Goal: Task Accomplishment & Management: Use online tool/utility

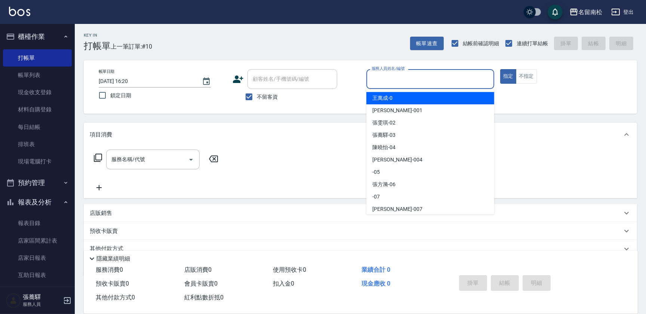
click at [411, 85] on input "服務人員姓名/編號" at bounding box center [430, 79] width 121 height 13
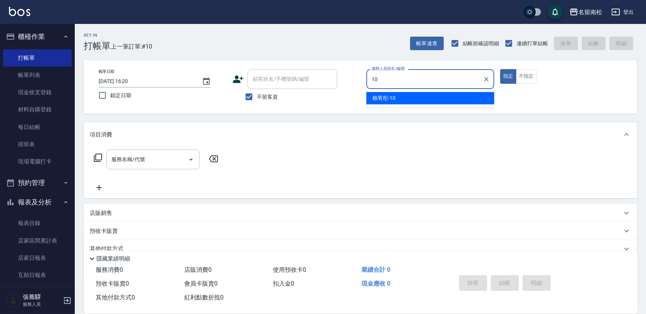
click at [409, 102] on div "[PERSON_NAME]-10" at bounding box center [430, 98] width 128 height 12
type input "賴宥彤-10"
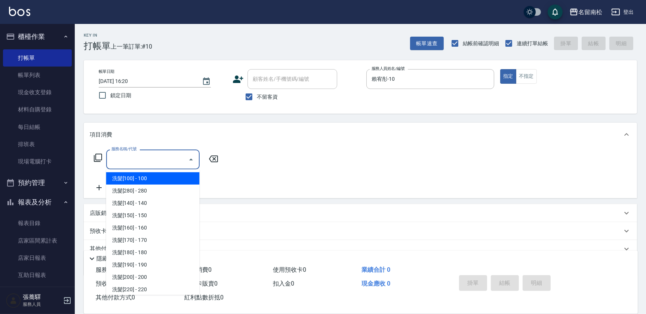
click at [159, 157] on input "服務名稱/代號" at bounding box center [148, 159] width 76 height 13
click at [153, 157] on input "服務名稱/代號" at bounding box center [148, 159] width 76 height 13
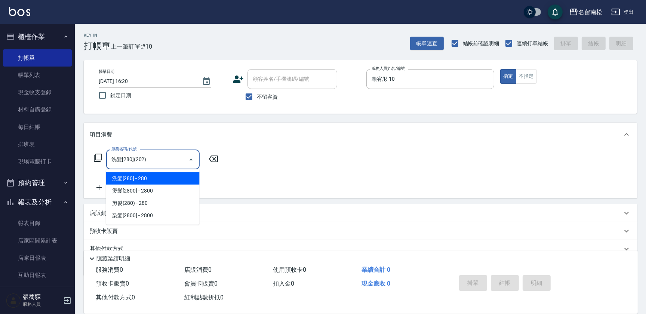
type input "洗髮[280](202)"
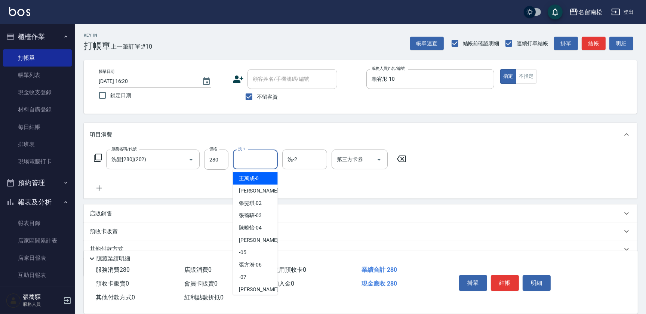
drag, startPoint x: 249, startPoint y: 154, endPoint x: 254, endPoint y: 167, distance: 14.1
click at [252, 159] on input "洗-1" at bounding box center [255, 159] width 38 height 13
click at [255, 182] on span "[PERSON_NAME]-10" at bounding box center [250, 179] width 23 height 8
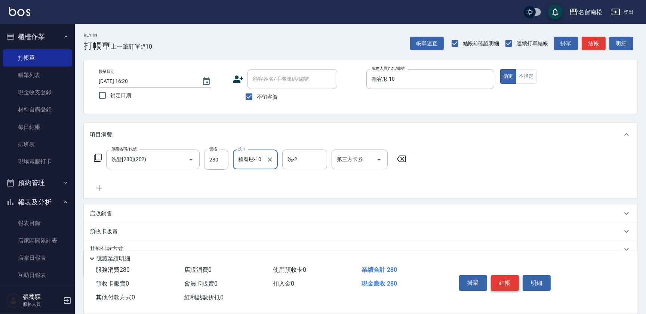
type input "賴宥彤-10"
click at [506, 278] on button "結帳" at bounding box center [505, 283] width 28 height 16
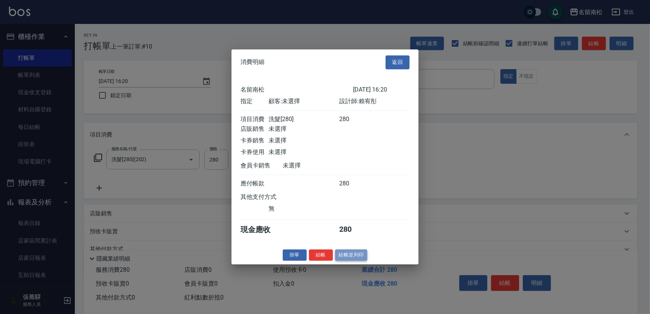
click at [346, 258] on button "結帳並列印" at bounding box center [351, 255] width 33 height 12
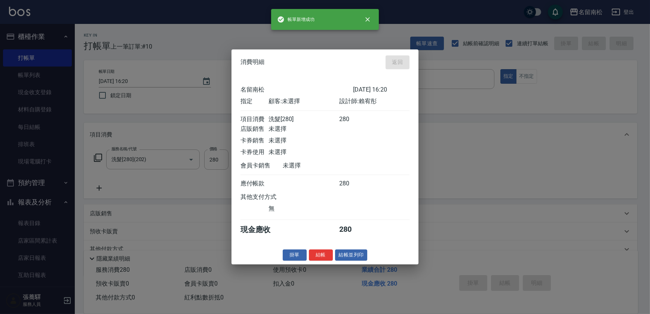
type input "[DATE] 17:03"
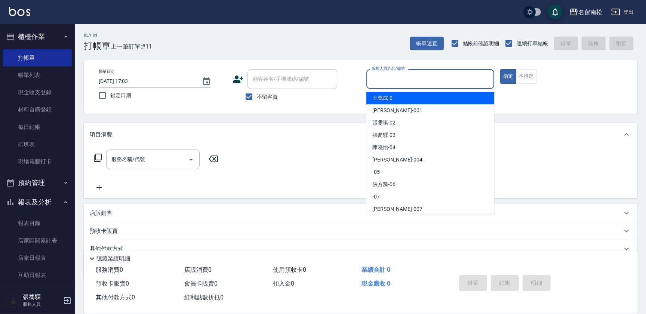
click at [438, 84] on input "服務人員姓名/編號" at bounding box center [430, 79] width 121 height 13
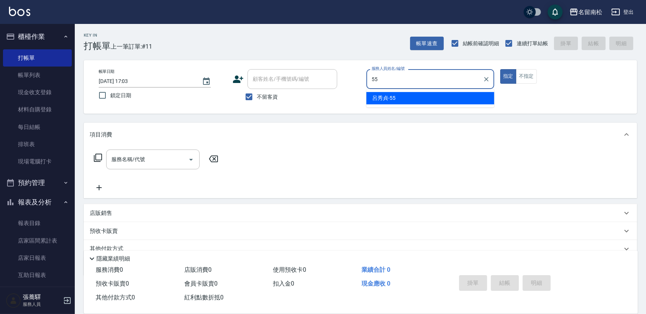
type input "呂秀貞-55"
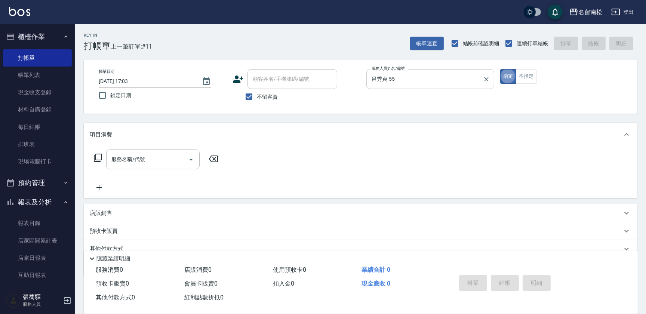
type button "true"
click at [98, 157] on icon at bounding box center [97, 157] width 9 height 9
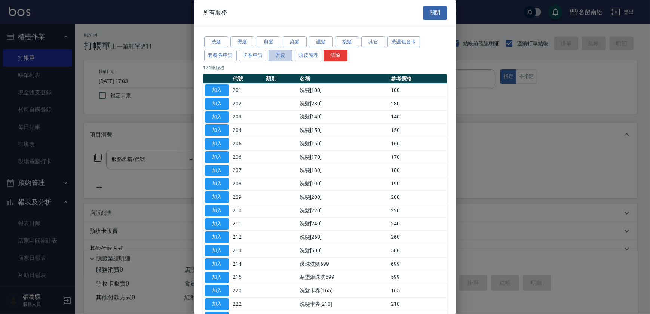
click at [282, 56] on button "瓦皮" at bounding box center [280, 56] width 24 height 12
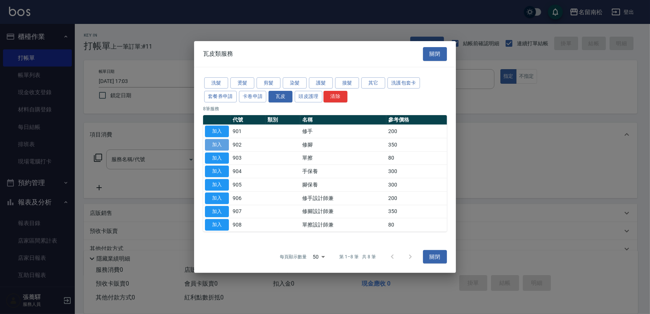
click at [221, 145] on button "加入" at bounding box center [217, 145] width 24 height 12
type input "修腳(902)"
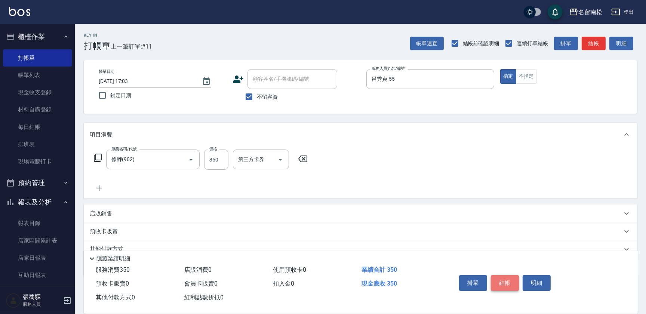
click at [502, 277] on button "結帳" at bounding box center [505, 283] width 28 height 16
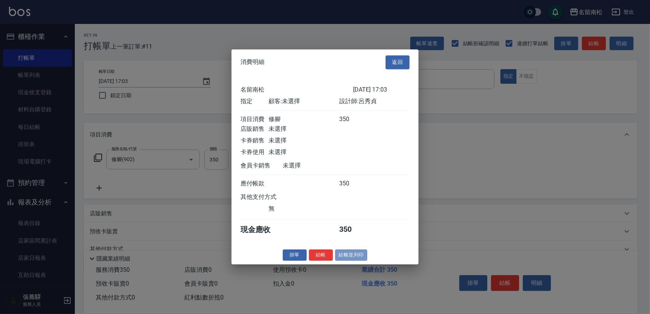
click at [350, 258] on button "結帳並列印" at bounding box center [351, 255] width 33 height 12
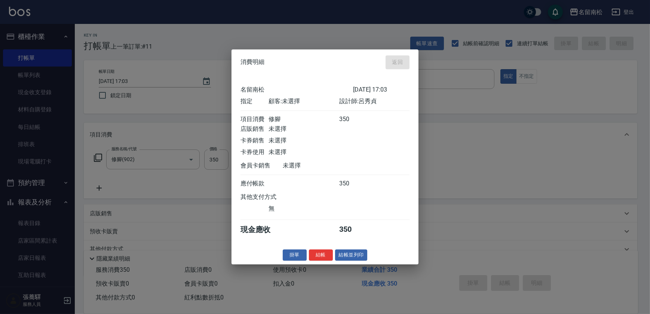
type input "[DATE] 17:21"
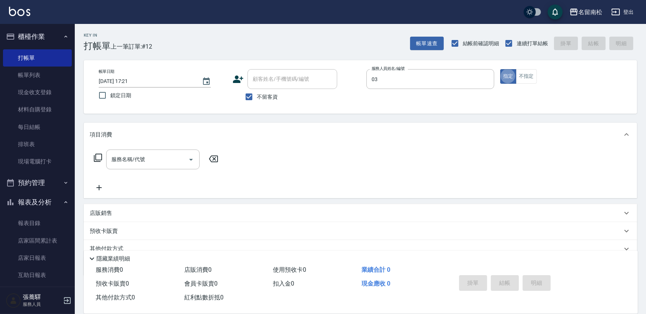
type input "[PERSON_NAME]-03"
click at [528, 77] on button "不指定" at bounding box center [526, 76] width 21 height 15
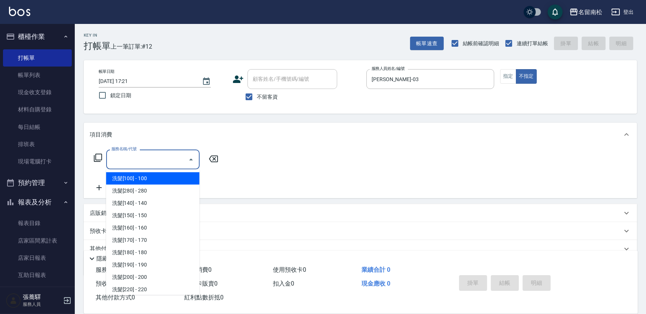
click at [148, 163] on input "服務名稱/代號" at bounding box center [148, 159] width 76 height 13
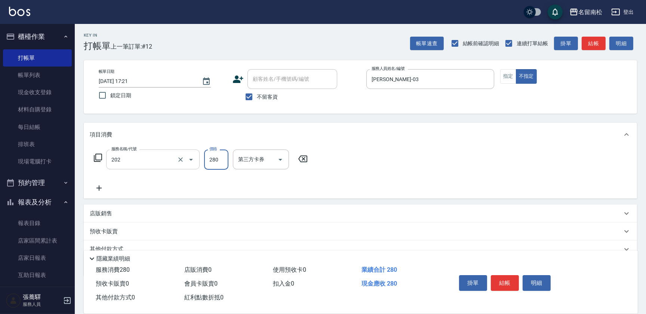
type input "洗髮[280](202)"
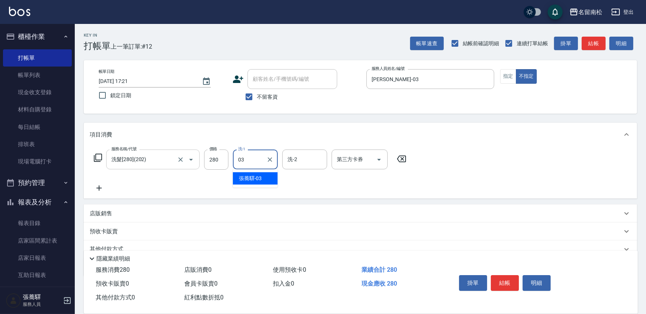
type input "[PERSON_NAME]-03"
click at [104, 186] on icon at bounding box center [99, 188] width 19 height 9
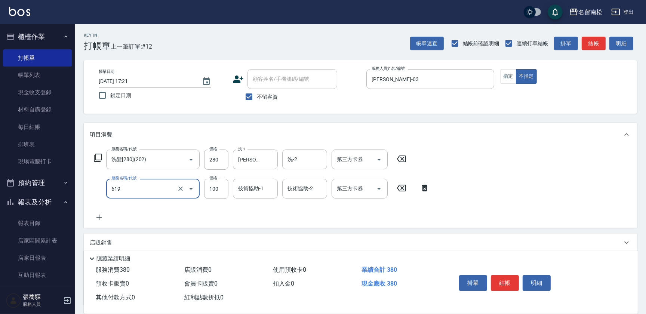
type input "[PERSON_NAME].玻酸.晶膜.水療(619)"
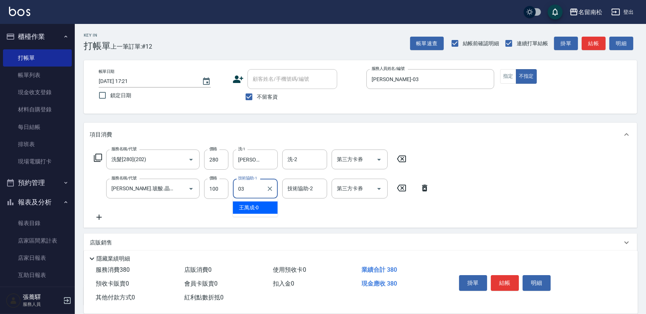
type input "[PERSON_NAME]-03"
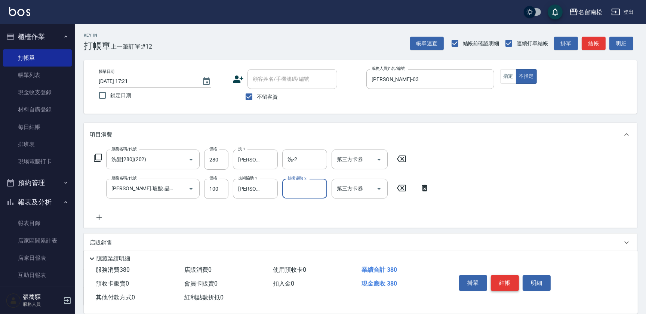
click at [510, 283] on button "結帳" at bounding box center [505, 283] width 28 height 16
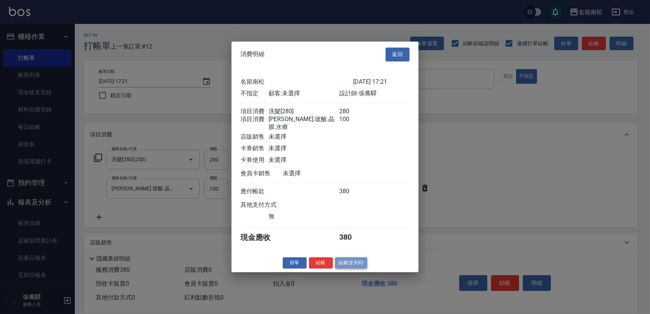
click at [356, 264] on button "結帳並列印" at bounding box center [351, 263] width 33 height 12
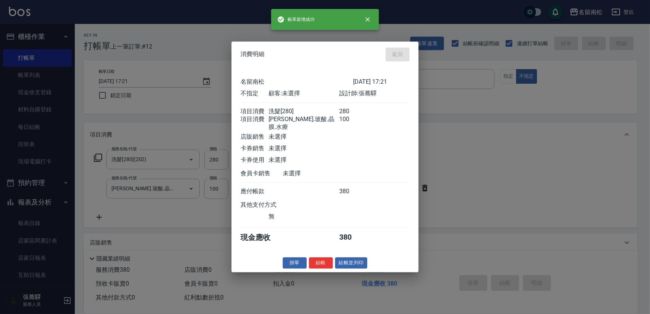
type input "[DATE] 17:57"
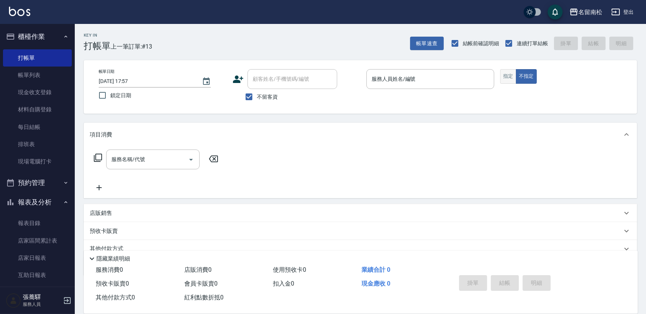
click at [509, 74] on button "指定" at bounding box center [508, 76] width 16 height 15
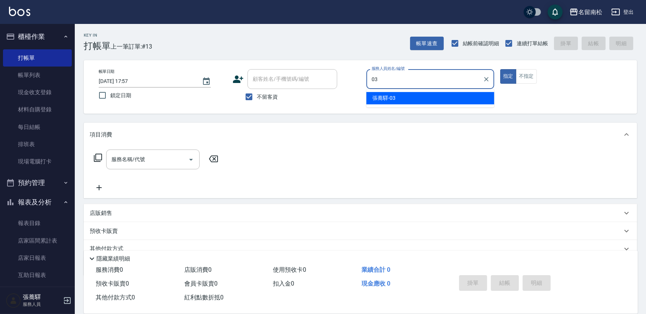
type input "[PERSON_NAME]-03"
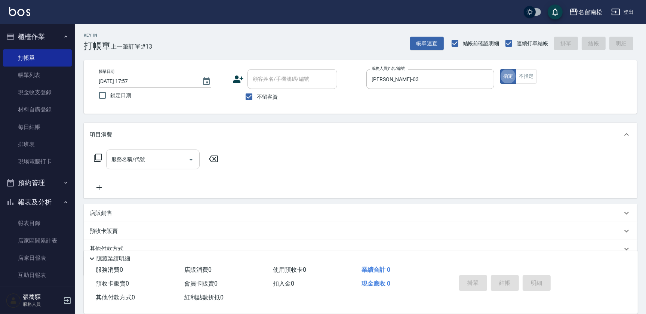
click at [150, 161] on input "服務名稱/代號" at bounding box center [148, 159] width 76 height 13
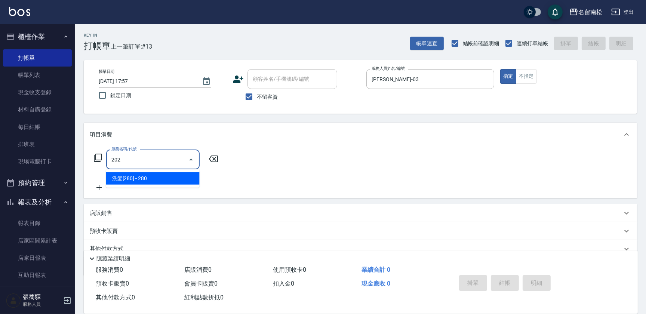
type input "洗髮[280](202)"
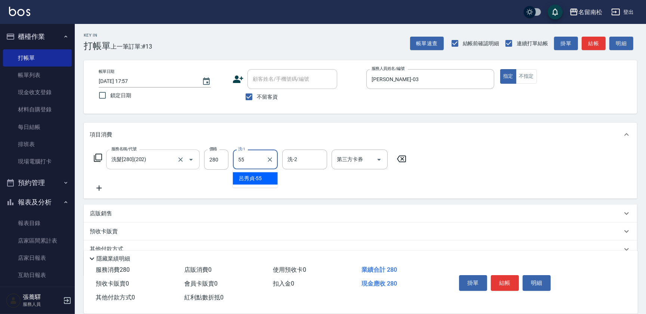
type input "呂秀貞-55"
click at [526, 79] on button "不指定" at bounding box center [526, 76] width 21 height 15
click at [98, 190] on icon at bounding box center [99, 188] width 19 height 9
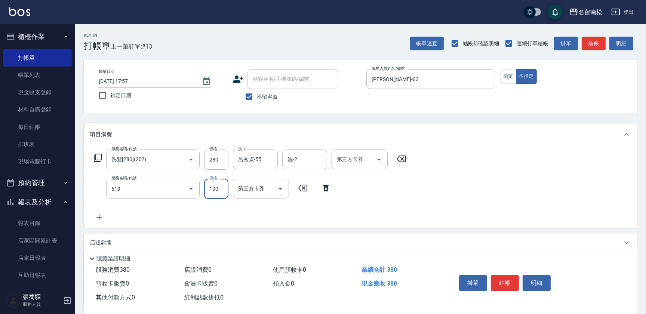
type input "[PERSON_NAME].玻酸.晶膜.水療(619)"
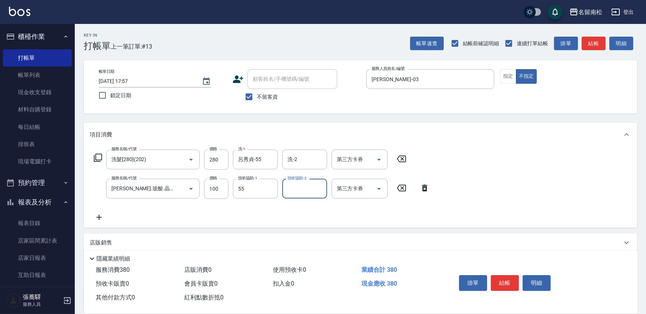
type input "呂秀貞-55"
click at [501, 283] on button "結帳" at bounding box center [505, 283] width 28 height 16
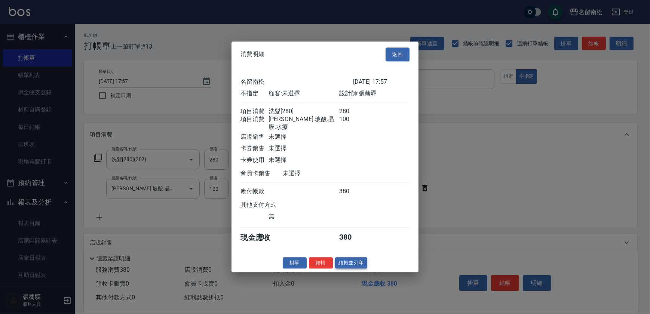
click at [351, 262] on button "結帳並列印" at bounding box center [351, 263] width 33 height 12
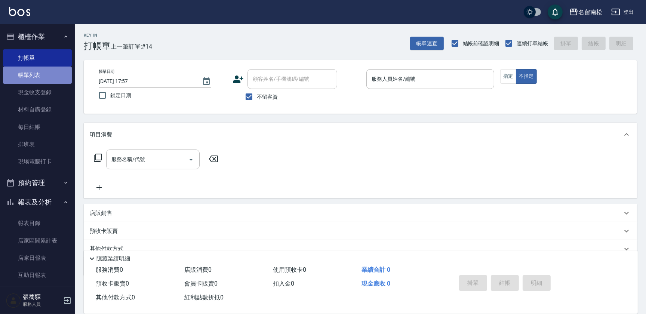
click at [54, 76] on link "帳單列表" at bounding box center [37, 75] width 69 height 17
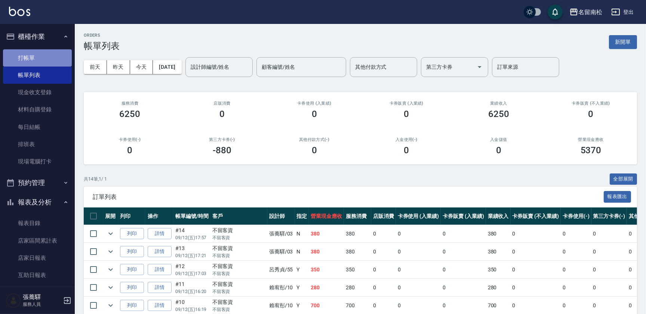
click at [49, 56] on link "打帳單" at bounding box center [37, 57] width 69 height 17
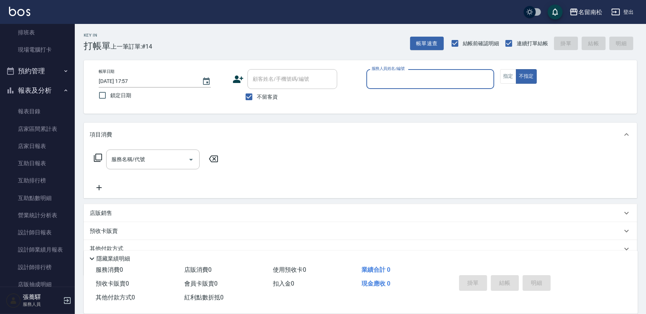
scroll to position [113, 0]
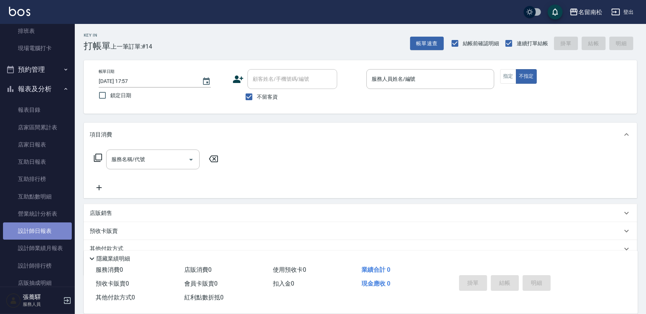
click at [49, 233] on link "設計師日報表" at bounding box center [37, 230] width 69 height 17
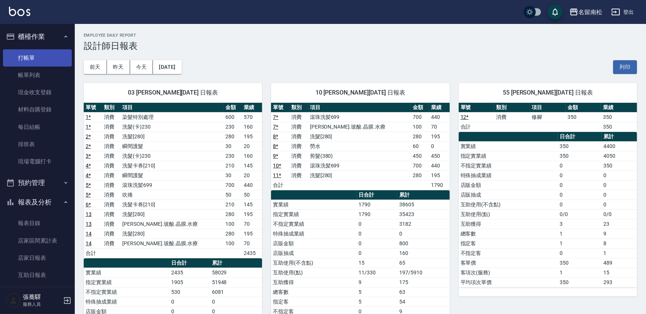
click at [47, 57] on link "打帳單" at bounding box center [37, 57] width 69 height 17
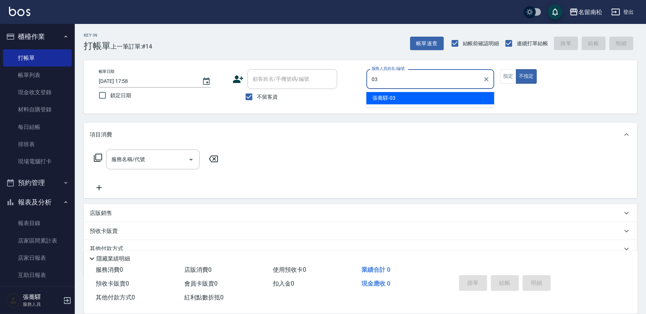
type input "[PERSON_NAME]-03"
type button "false"
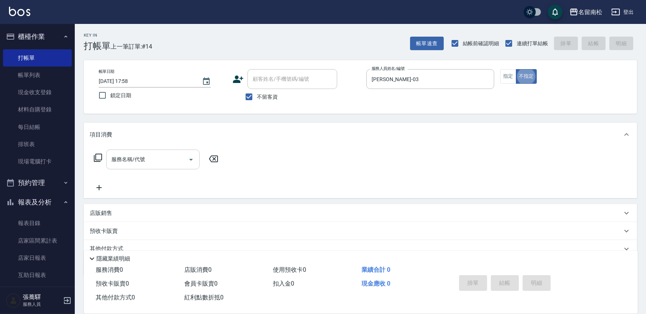
click at [150, 159] on input "服務名稱/代號" at bounding box center [148, 159] width 76 height 13
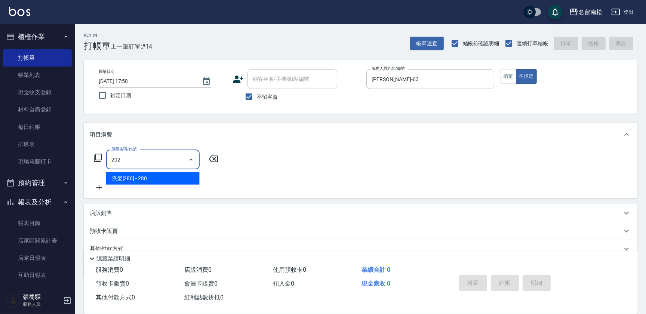
type input "洗髮[280](202)"
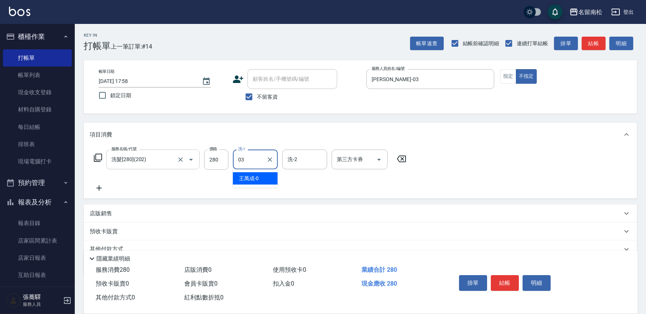
type input "[PERSON_NAME]-03"
click at [101, 187] on icon at bounding box center [99, 188] width 19 height 9
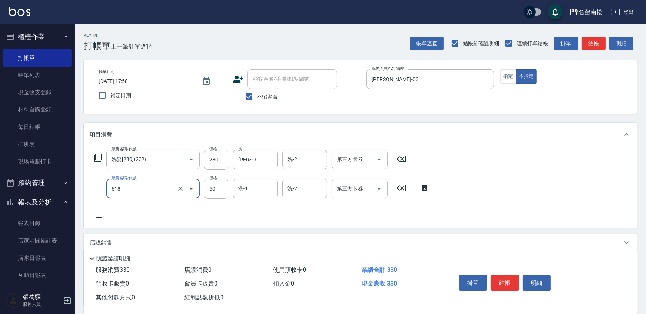
type input "瞬間護髮(618)"
type input "30"
type input "[PERSON_NAME]-03"
click at [507, 280] on button "結帳" at bounding box center [505, 283] width 28 height 16
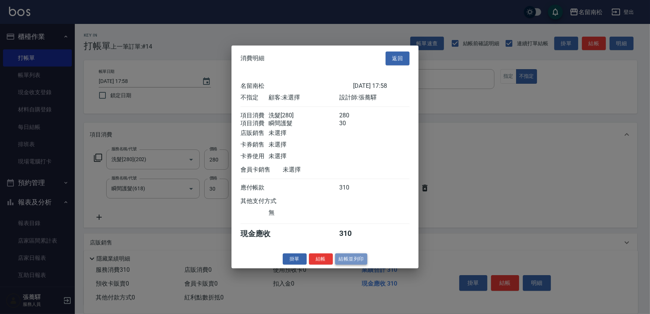
click at [350, 265] on button "結帳並列印" at bounding box center [351, 259] width 33 height 12
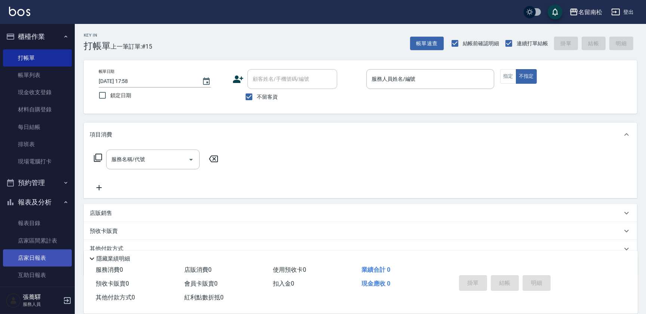
click at [49, 254] on link "店家日報表" at bounding box center [37, 257] width 69 height 17
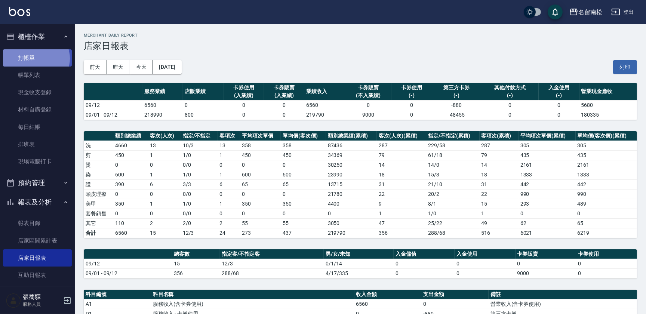
click at [36, 58] on link "打帳單" at bounding box center [37, 57] width 69 height 17
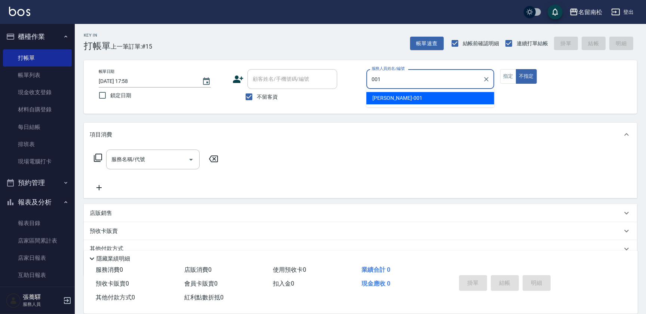
type input "[PERSON_NAME]-001"
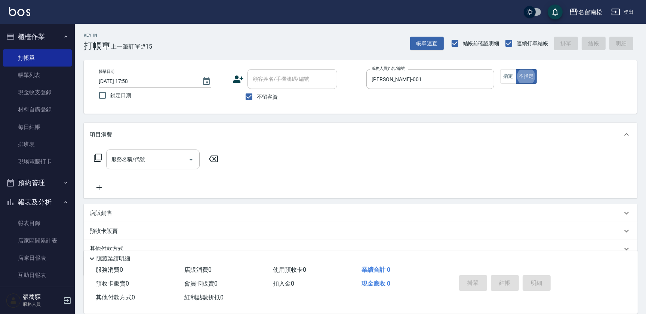
type button "false"
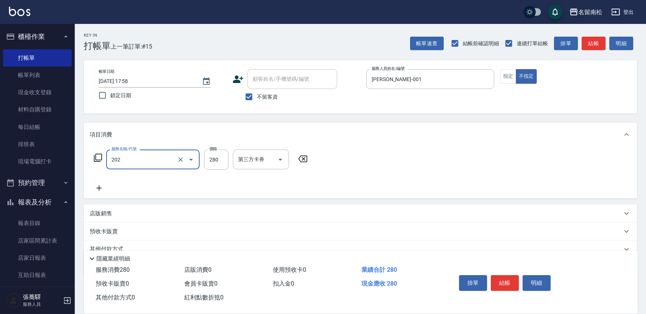
type input "洗髮[280](202)"
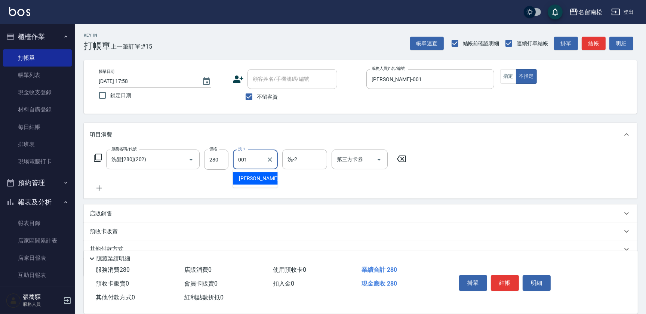
type input "[PERSON_NAME]-001"
click at [534, 276] on button "明細" at bounding box center [537, 283] width 28 height 16
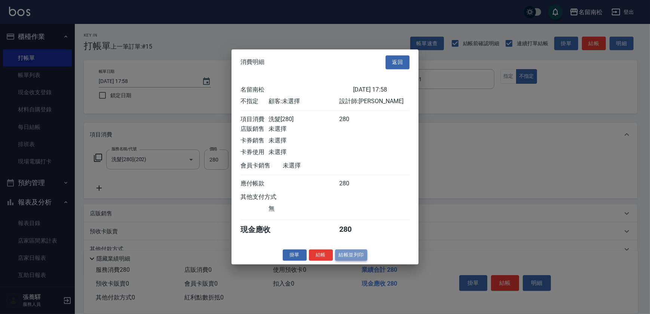
click at [362, 259] on button "結帳並列印" at bounding box center [351, 255] width 33 height 12
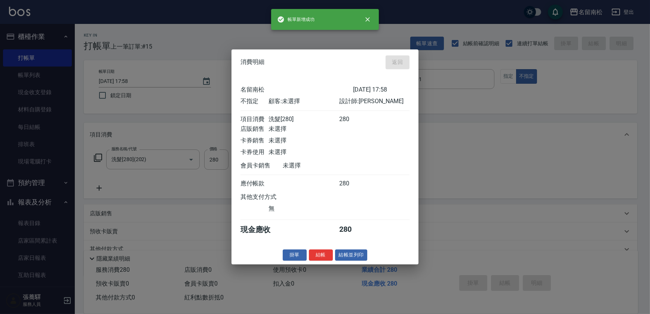
type input "[DATE] 18:30"
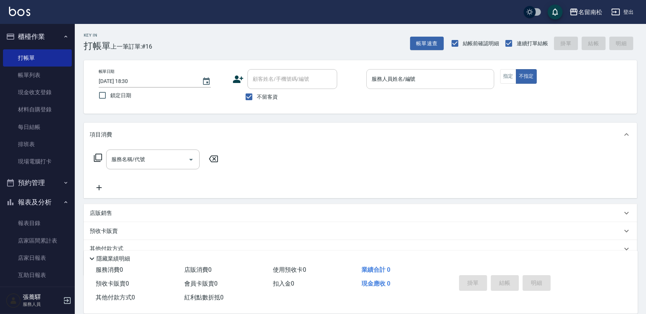
click at [394, 78] on div "服務人員姓名/編號 服務人員姓名/編號" at bounding box center [430, 79] width 128 height 20
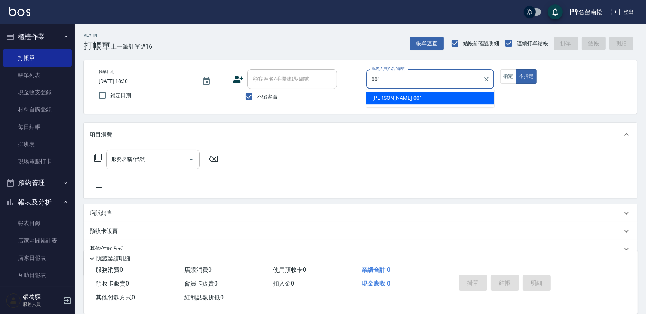
type input "[PERSON_NAME]-001"
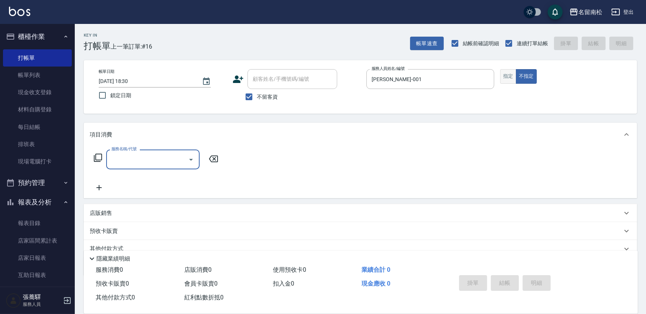
click at [505, 76] on button "指定" at bounding box center [508, 76] width 16 height 15
click at [138, 163] on input "服務名稱/代號" at bounding box center [148, 159] width 76 height 13
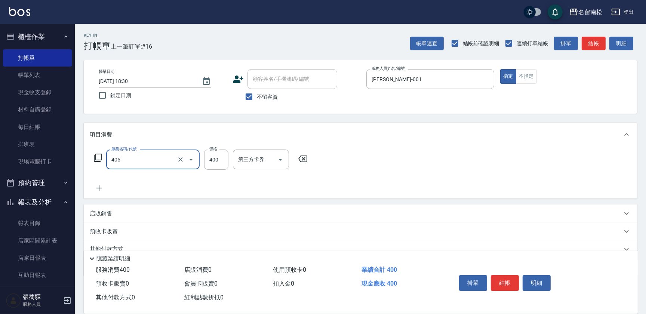
type input "剪髮(400)(405)"
type input "500"
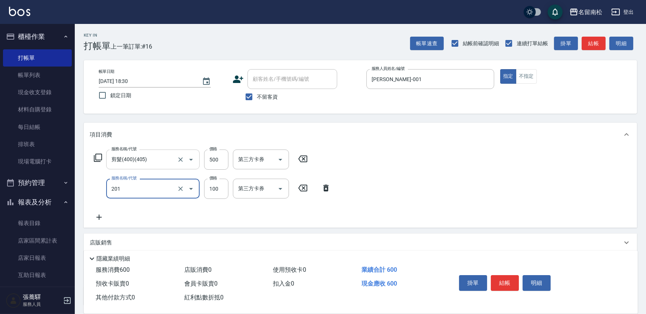
type input "洗髮[100](201)"
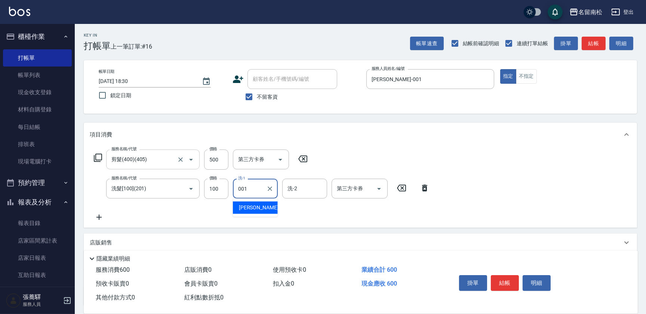
type input "[PERSON_NAME]-001"
drag, startPoint x: 541, startPoint y: 286, endPoint x: 532, endPoint y: 289, distance: 9.6
click at [537, 289] on div "掛單 結帳 明細" at bounding box center [505, 284] width 98 height 24
click at [543, 283] on button "明細" at bounding box center [537, 283] width 28 height 16
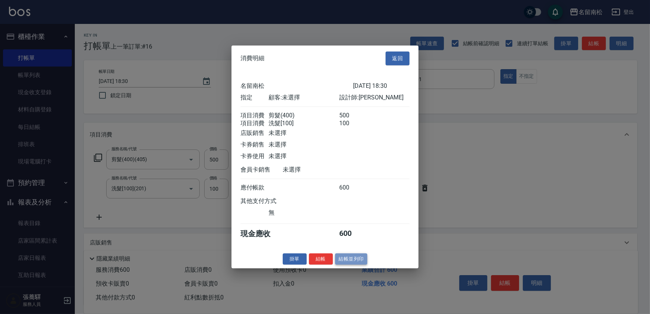
click at [348, 262] on button "結帳並列印" at bounding box center [351, 259] width 33 height 12
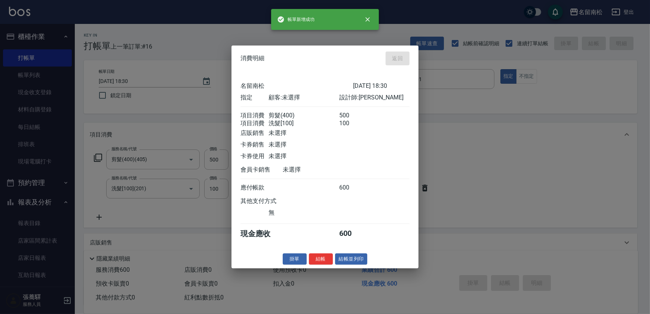
type input "[DATE] 18:31"
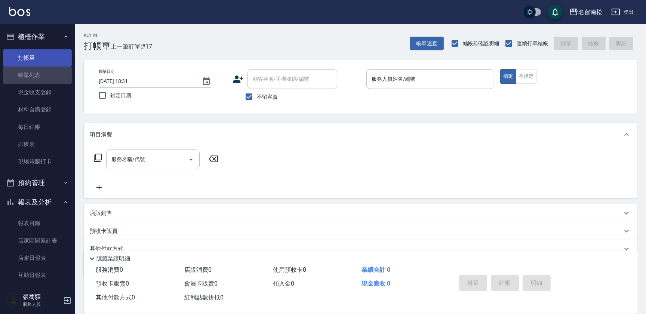
drag, startPoint x: 56, startPoint y: 75, endPoint x: 45, endPoint y: 59, distance: 19.6
click at [56, 74] on link "帳單列表" at bounding box center [37, 75] width 69 height 17
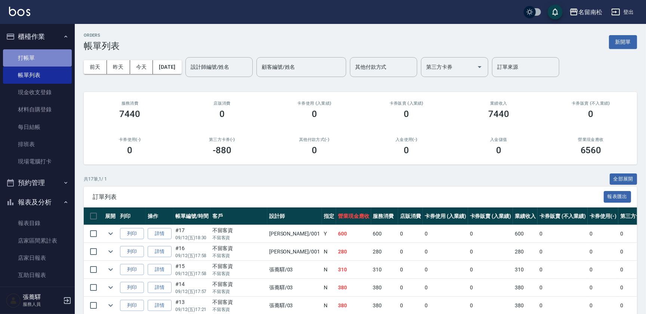
click at [64, 65] on link "打帳單" at bounding box center [37, 57] width 69 height 17
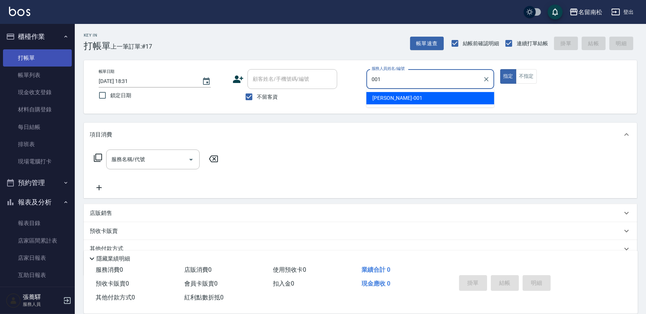
type input "[PERSON_NAME]-001"
type button "true"
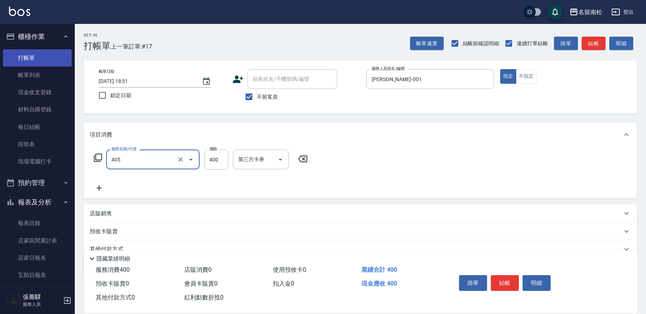
type input "剪髮(400)(405)"
type input "500"
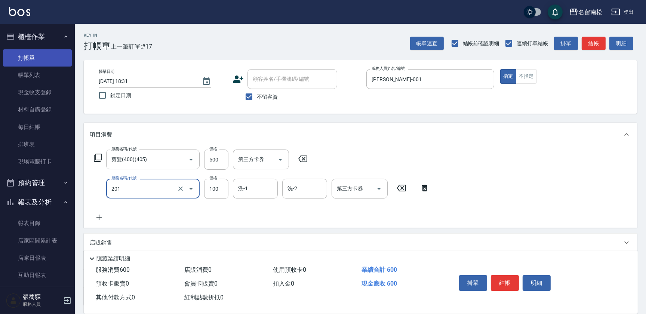
type input "洗髮[100](201)"
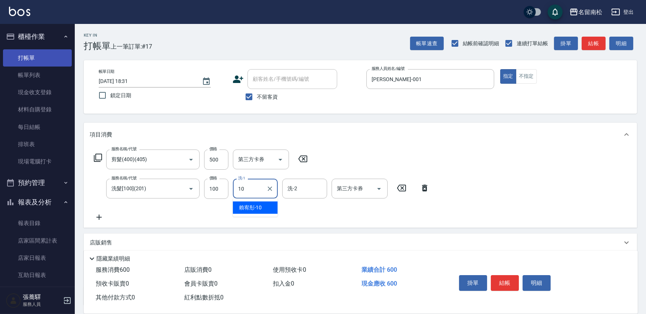
type input "賴宥彤-10"
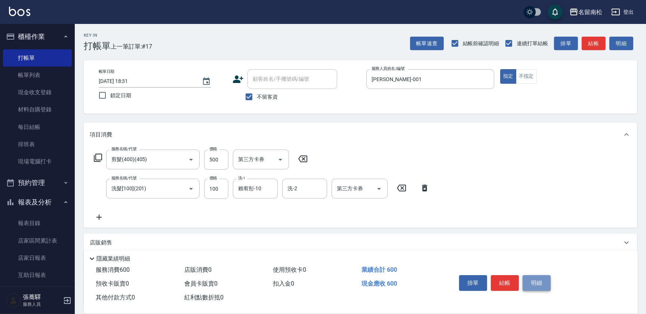
click at [542, 282] on button "明細" at bounding box center [537, 283] width 28 height 16
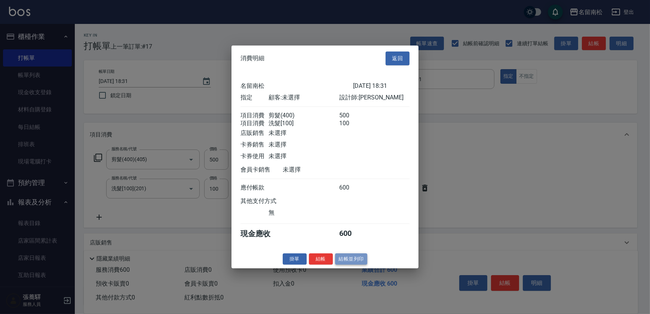
click at [348, 263] on button "結帳並列印" at bounding box center [351, 259] width 33 height 12
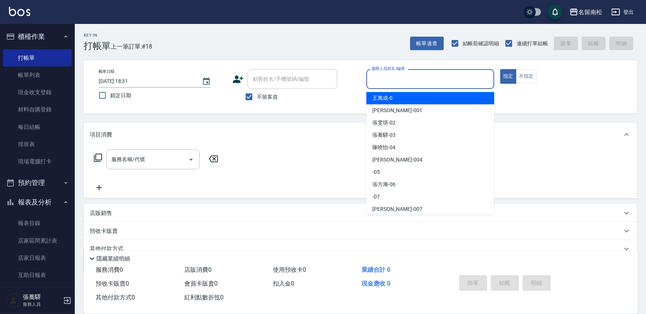
click at [482, 80] on input "服務人員姓名/編號" at bounding box center [430, 79] width 121 height 13
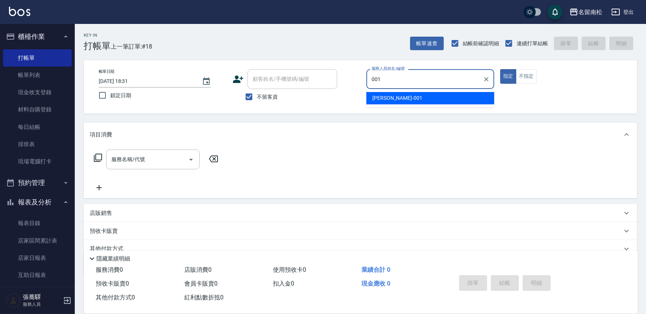
type input "[PERSON_NAME]-001"
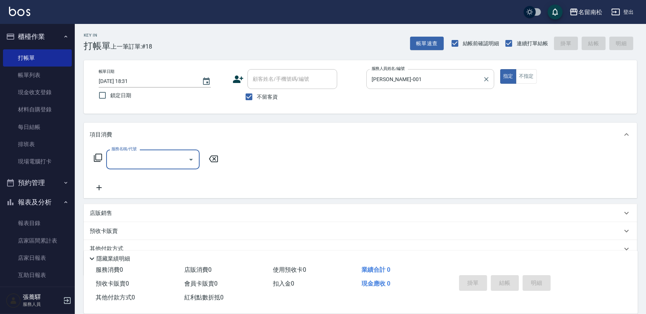
type input "5"
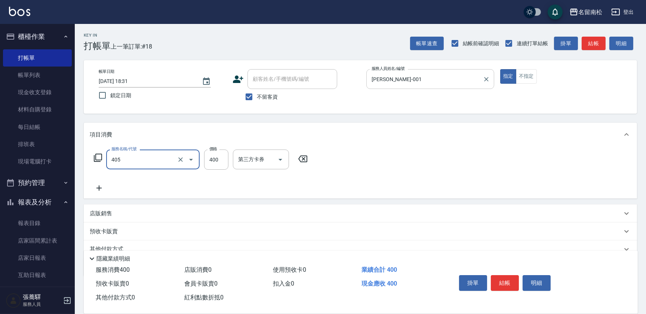
type input "剪髮(400)(405)"
type input "500"
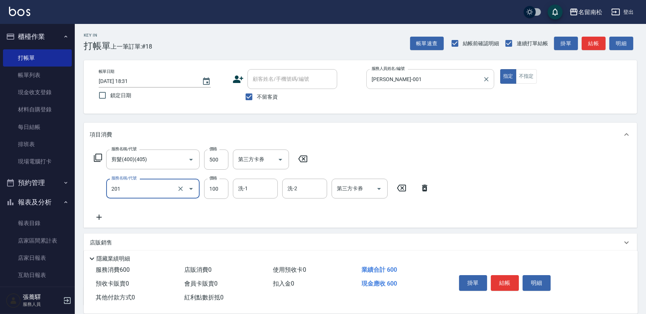
type input "洗髮[100](201)"
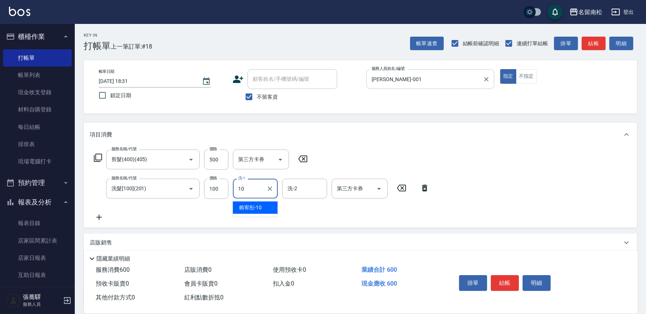
type input "賴宥彤-10"
click at [525, 283] on button "明細" at bounding box center [537, 283] width 28 height 16
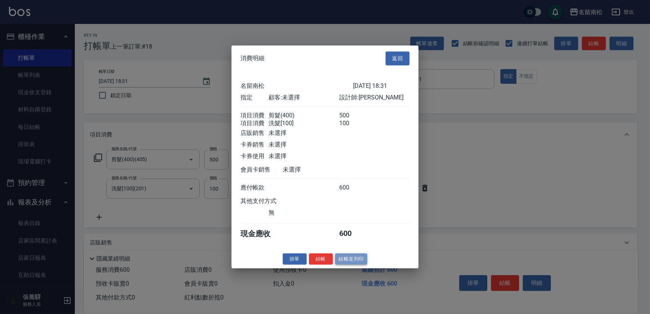
drag, startPoint x: 352, startPoint y: 261, endPoint x: 273, endPoint y: 238, distance: 82.5
click at [351, 260] on button "結帳並列印" at bounding box center [351, 259] width 33 height 12
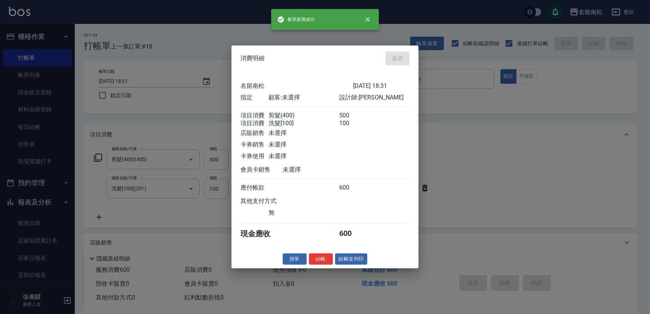
type input "[DATE] 18:32"
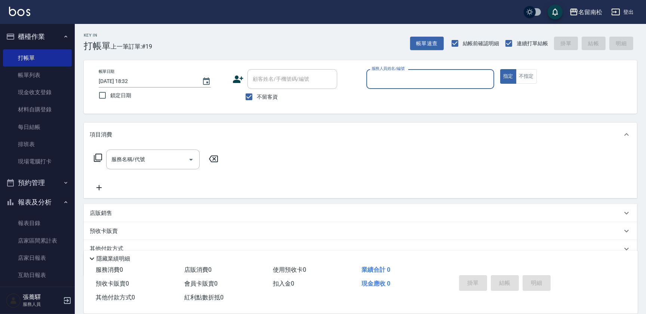
click at [399, 82] on div "服務人員姓名/編號 服務人員姓名/編號" at bounding box center [430, 79] width 128 height 20
type input "[PERSON_NAME]-001"
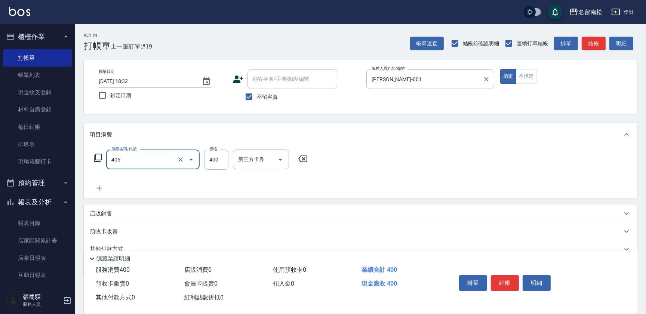
type input "剪髮(400)(405)"
type input "500"
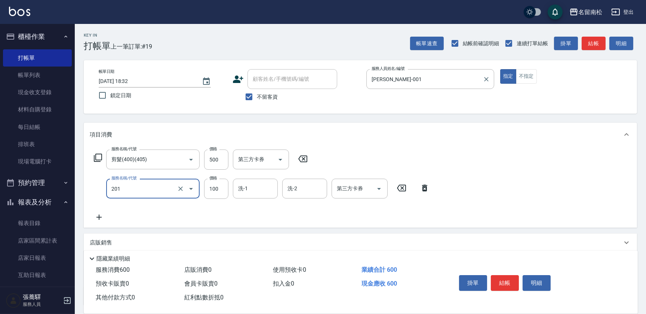
type input "洗髮[100](201)"
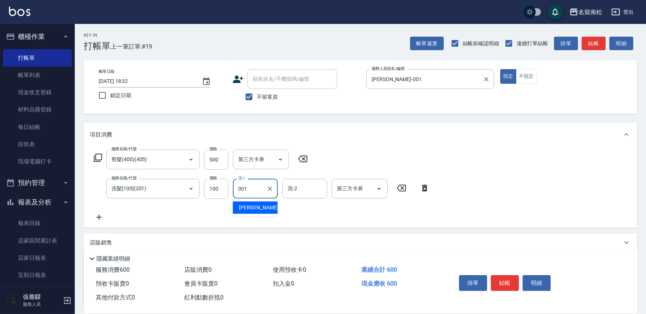
type input "[PERSON_NAME]-001"
click at [532, 279] on button "明細" at bounding box center [537, 283] width 28 height 16
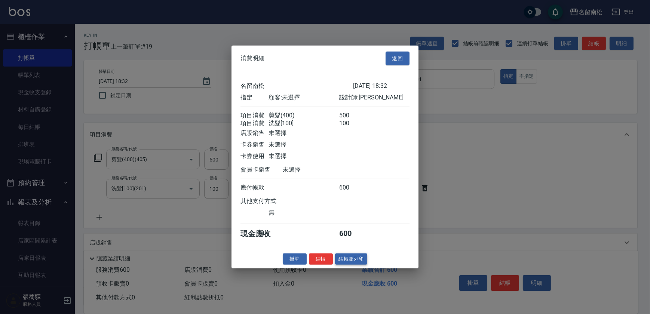
click at [348, 263] on button "結帳並列印" at bounding box center [351, 259] width 33 height 12
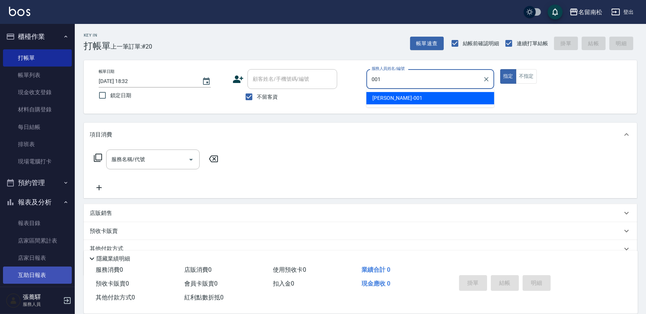
type input "[PERSON_NAME]-001"
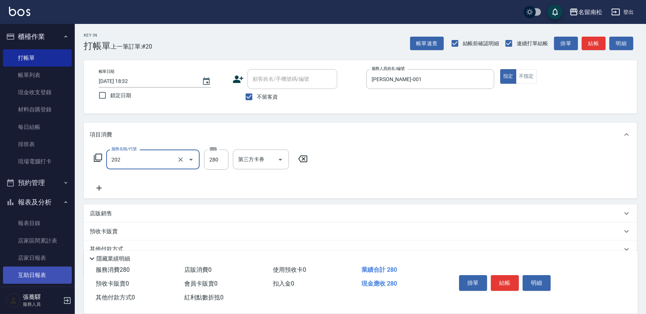
type input "洗髮[280](202)"
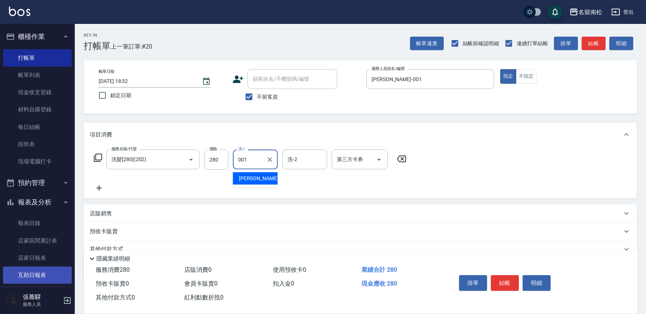
type input "[PERSON_NAME]-001"
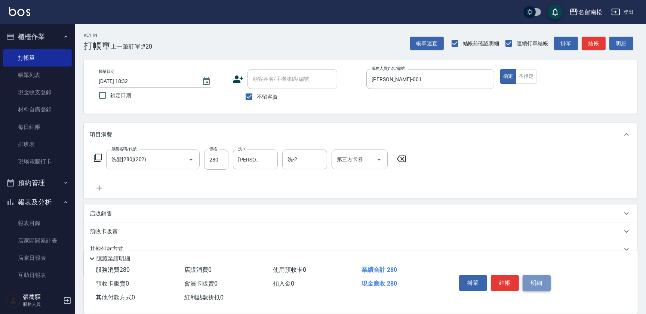
click at [537, 282] on button "明細" at bounding box center [537, 283] width 28 height 16
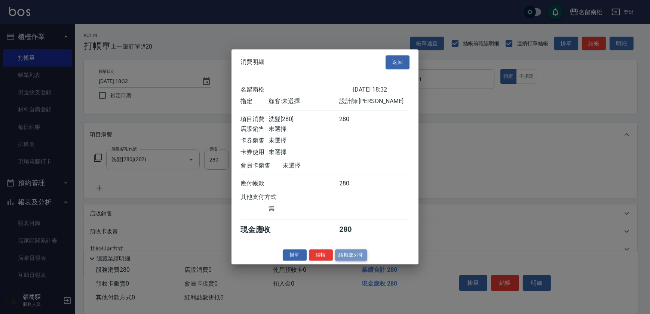
click at [345, 254] on button "結帳並列印" at bounding box center [351, 255] width 33 height 12
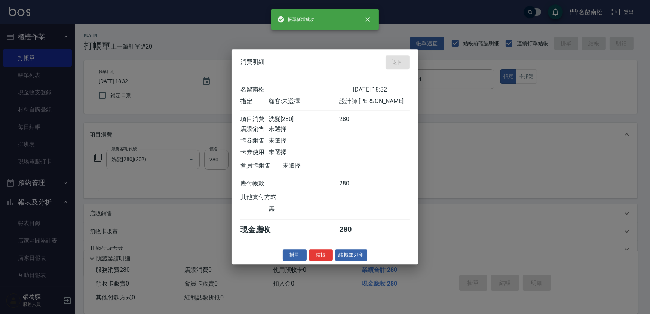
type input "[DATE] 18:33"
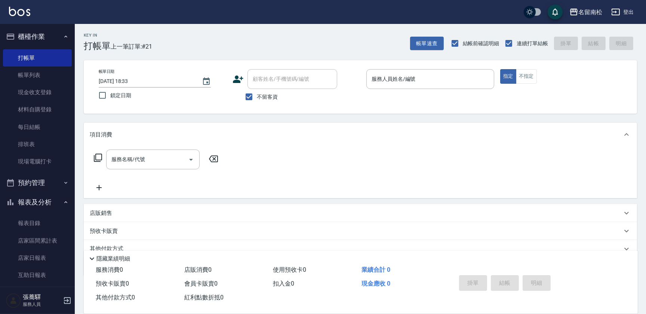
click at [456, 65] on div "帳單日期 [DATE] 18:33 鎖定日期 顧客姓名/手機號碼/編號 顧客姓名/手機號碼/編號 不留客資 服務人員姓名/編號 服務人員姓名/編號 指定 不指定" at bounding box center [360, 86] width 553 height 53
click at [454, 75] on input "服務人員姓名/編號" at bounding box center [430, 79] width 121 height 13
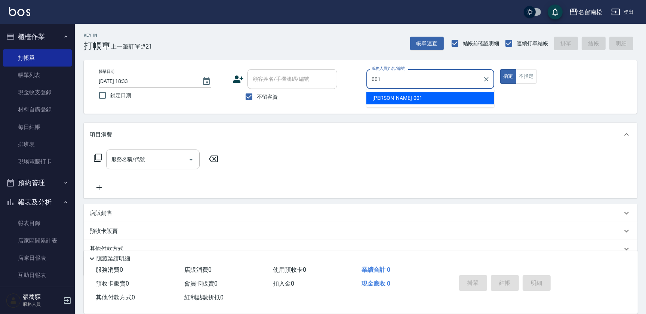
type input "[PERSON_NAME]-001"
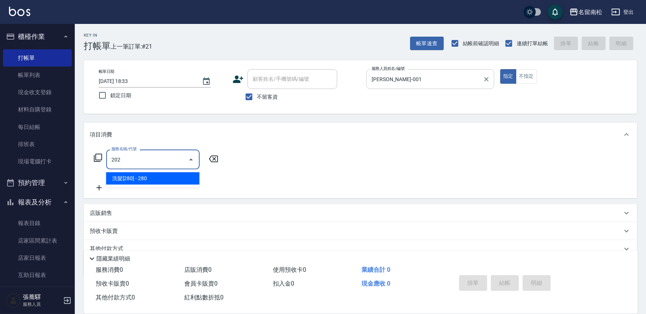
type input "洗髮[280](202)"
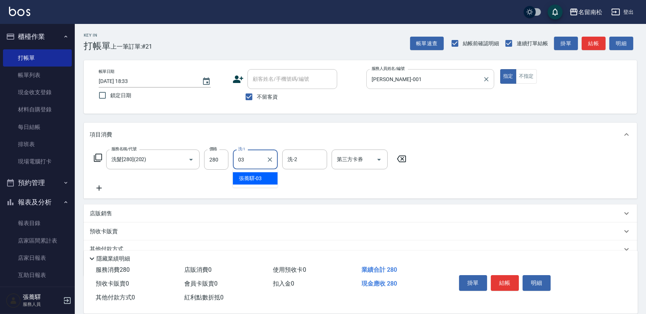
type input "[PERSON_NAME]-03"
click at [527, 282] on button "明細" at bounding box center [537, 283] width 28 height 16
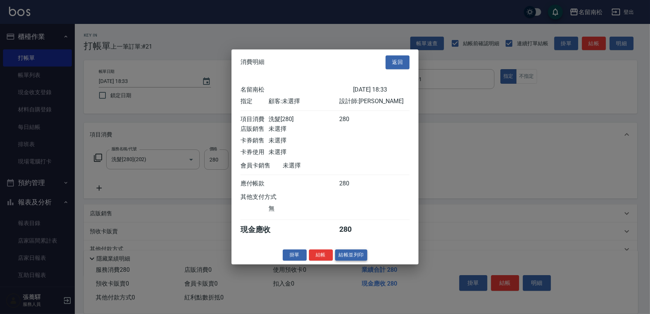
click at [347, 259] on button "結帳並列印" at bounding box center [351, 255] width 33 height 12
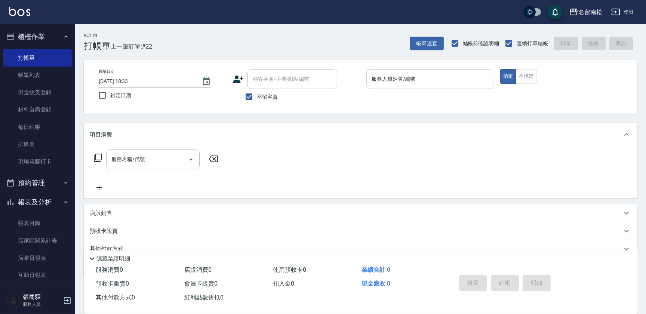
click at [414, 82] on input "服務人員姓名/編號" at bounding box center [430, 79] width 121 height 13
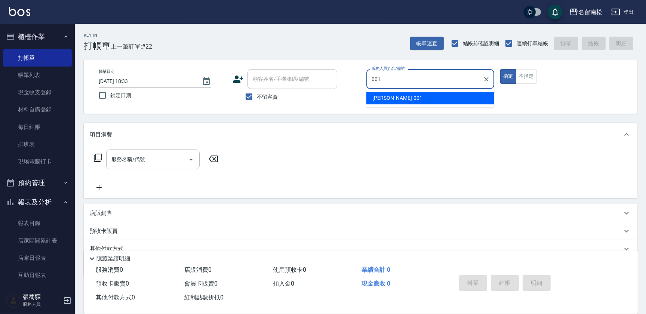
type input "[PERSON_NAME]-001"
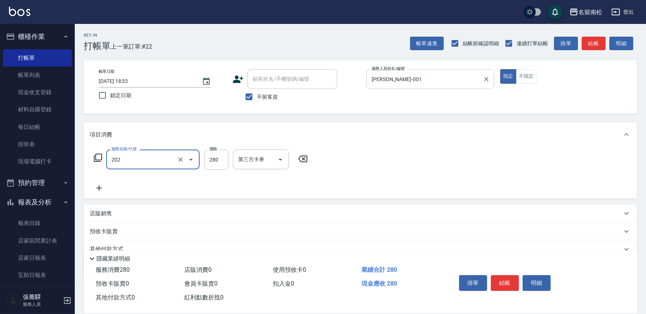
type input "洗髮[280](202)"
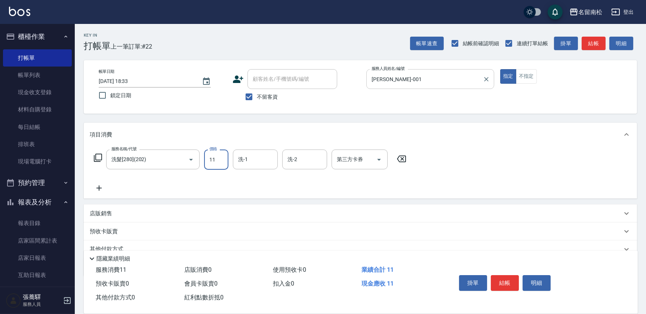
type input "11"
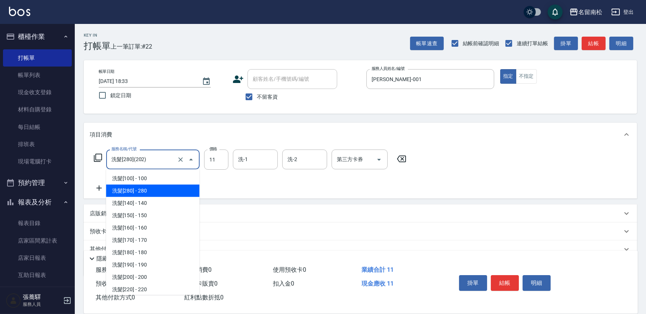
drag, startPoint x: 147, startPoint y: 158, endPoint x: 0, endPoint y: 140, distance: 147.6
click at [0, 146] on html "名留南松 登出 櫃檯作業 打帳單 帳單列表 現金收支登錄 材料自購登錄 每日結帳 排班表 現場電腦打卡 預約管理 預約管理 單日預約紀錄 單週預約紀錄 報表及…" at bounding box center [323, 173] width 646 height 347
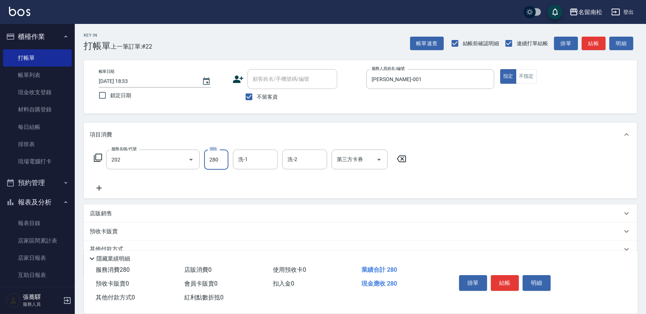
type input "洗髮[280](202)"
type input "[PERSON_NAME]-001"
click at [540, 279] on button "明細" at bounding box center [537, 283] width 28 height 16
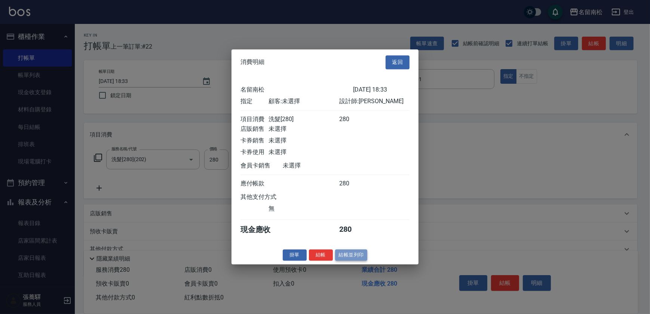
click at [362, 261] on button "結帳並列印" at bounding box center [351, 255] width 33 height 12
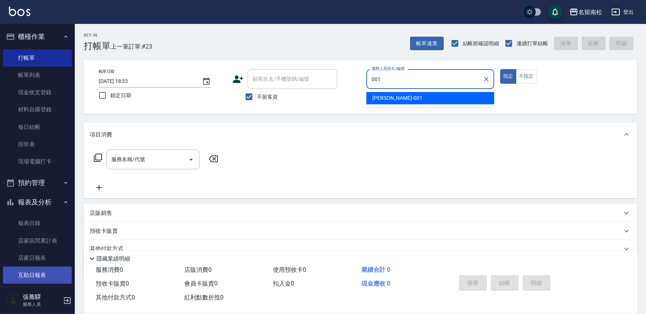
type input "[PERSON_NAME]-001"
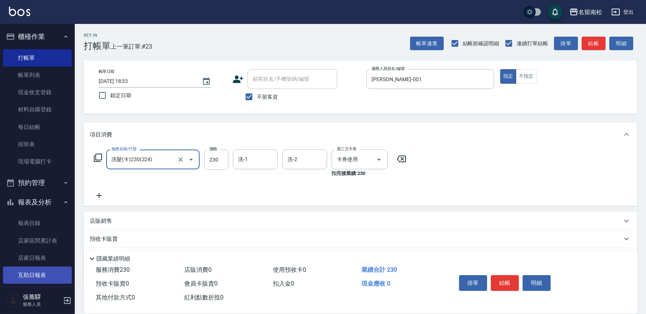
type input "洗髮(卡)230(224)"
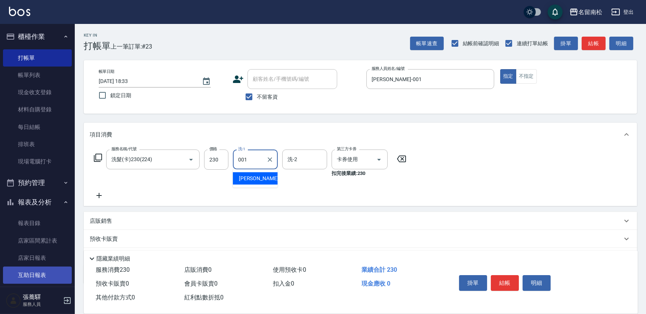
type input "[PERSON_NAME]-001"
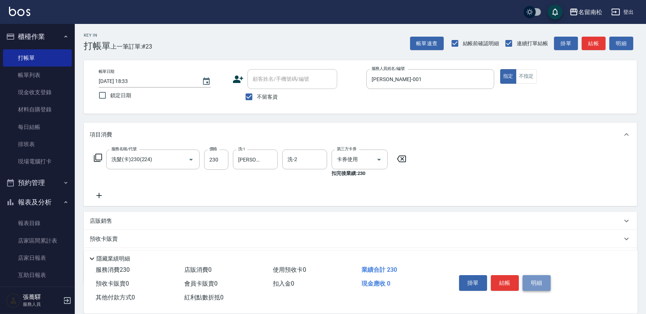
click at [546, 281] on button "明細" at bounding box center [537, 283] width 28 height 16
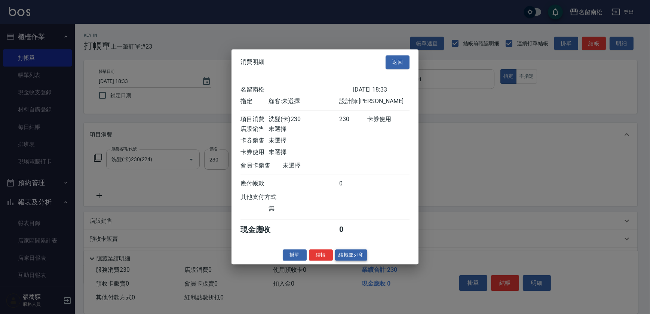
click at [356, 256] on button "結帳並列印" at bounding box center [351, 255] width 33 height 12
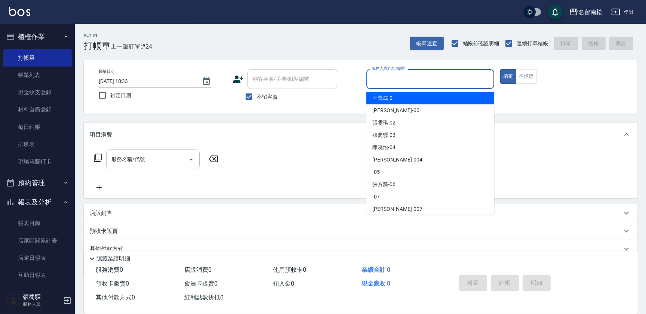
click at [448, 76] on input "服務人員姓名/編號" at bounding box center [430, 79] width 121 height 13
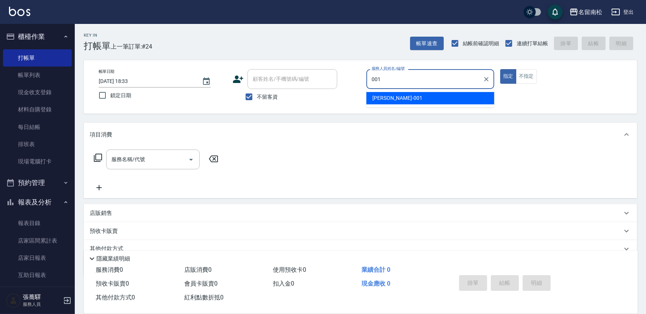
type input "[PERSON_NAME]-001"
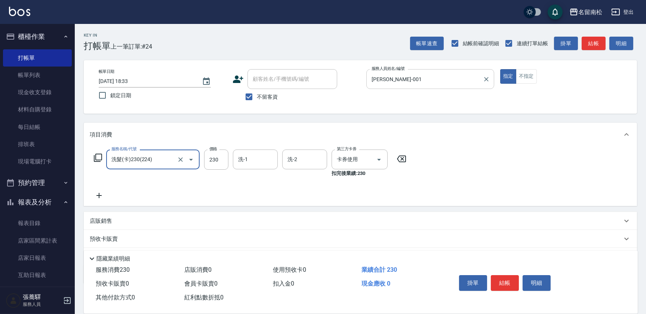
type input "洗髮(卡)230(224)"
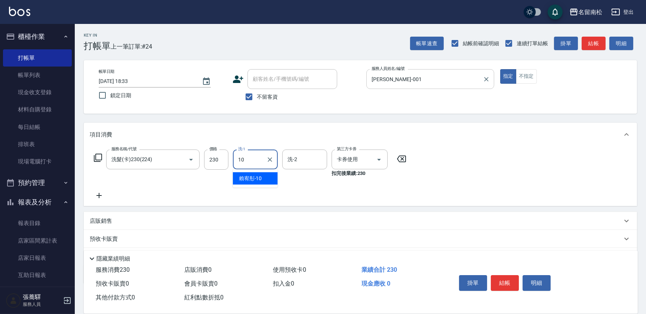
type input "賴宥彤-10"
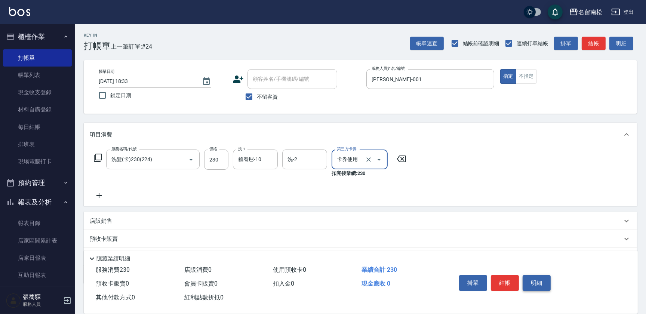
click at [530, 282] on button "明細" at bounding box center [537, 283] width 28 height 16
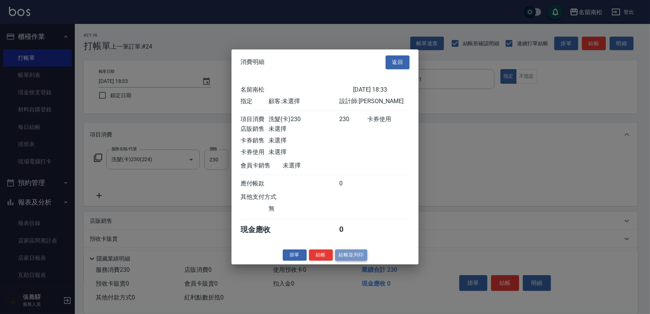
click at [360, 258] on button "結帳並列印" at bounding box center [351, 255] width 33 height 12
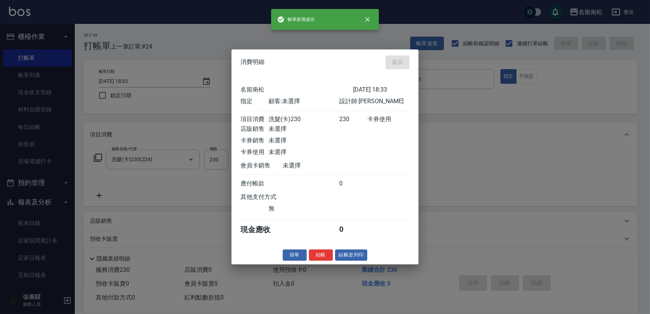
type input "[DATE] 18:34"
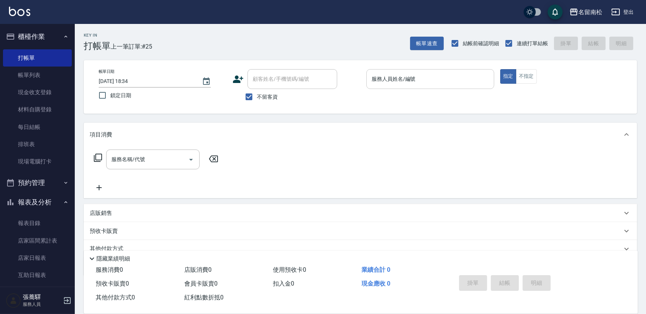
click at [455, 89] on div "服務人員姓名/編號 服務人員姓名/編號" at bounding box center [430, 83] width 128 height 28
click at [401, 86] on div "服務人員姓名/編號" at bounding box center [430, 79] width 128 height 20
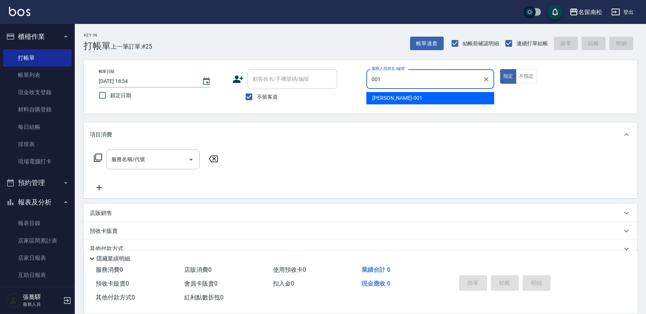
type input "[PERSON_NAME]-001"
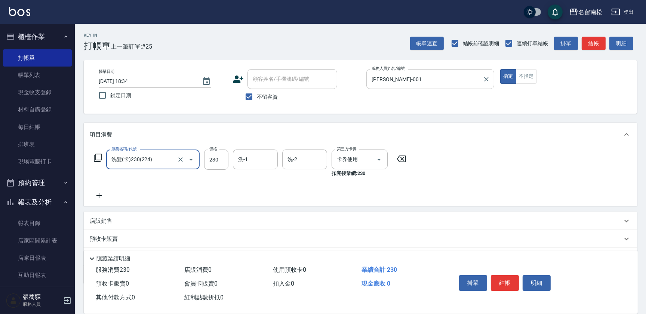
type input "洗髮(卡)230(224)"
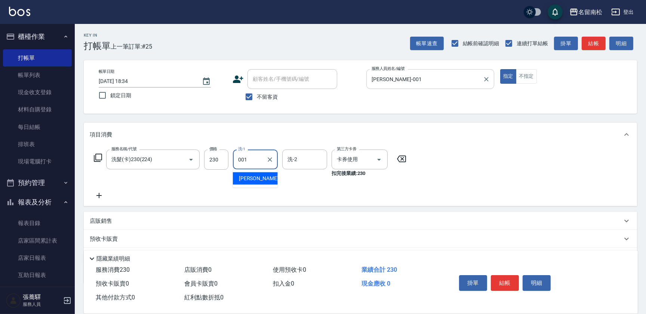
type input "[PERSON_NAME]-001"
click at [539, 281] on button "明細" at bounding box center [537, 283] width 28 height 16
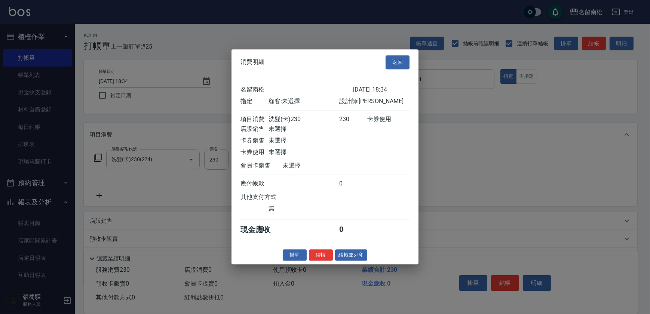
click at [355, 251] on div "消費明細 返回 名留南松 [DATE] 18:34 指定 顧客: 未選擇 設計師: [PERSON_NAME] 項目消費 洗髮(卡)230 230 卡券使用 …" at bounding box center [324, 156] width 187 height 215
click at [353, 261] on button "結帳並列印" at bounding box center [351, 255] width 33 height 12
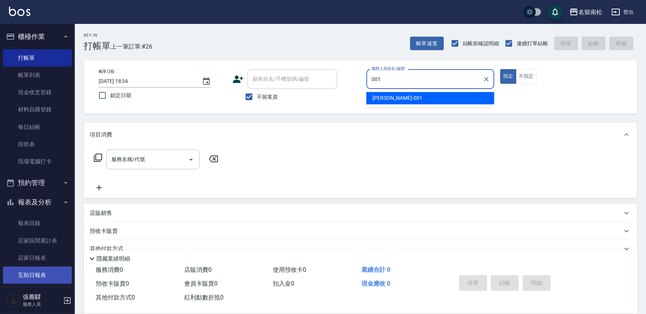
type input "[PERSON_NAME]-001"
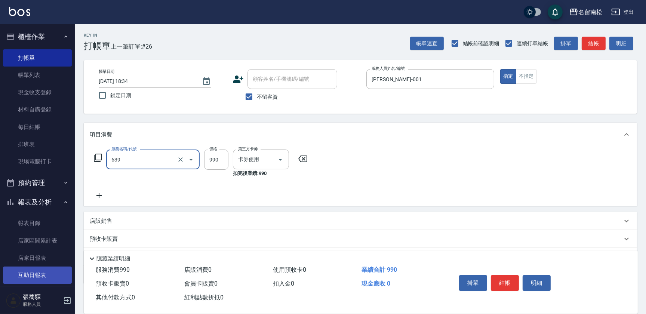
type input "(芙)蘆薈髮膜套卡(自材)(639)"
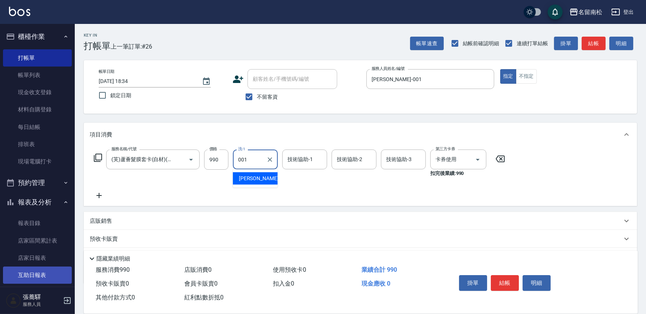
type input "[PERSON_NAME]-001"
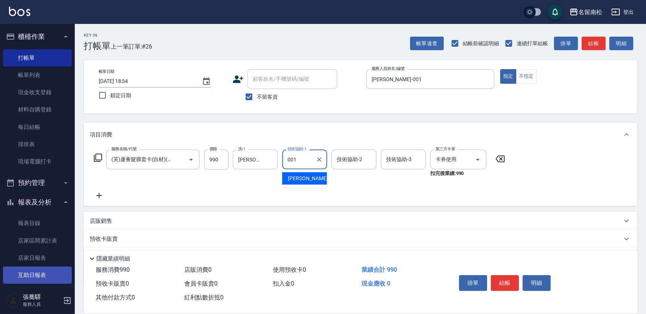
type input "[PERSON_NAME]-001"
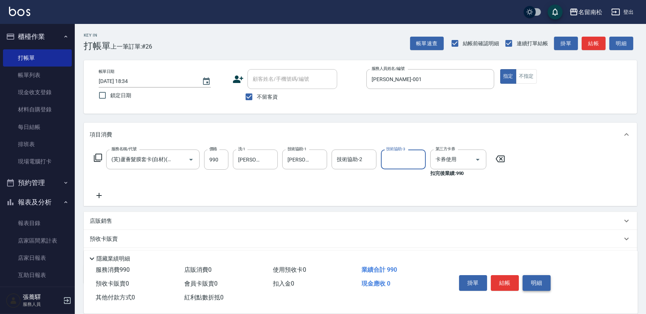
click at [535, 281] on button "明細" at bounding box center [537, 283] width 28 height 16
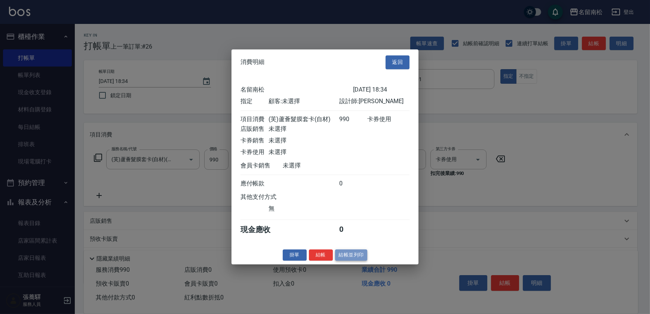
click at [348, 259] on button "結帳並列印" at bounding box center [351, 255] width 33 height 12
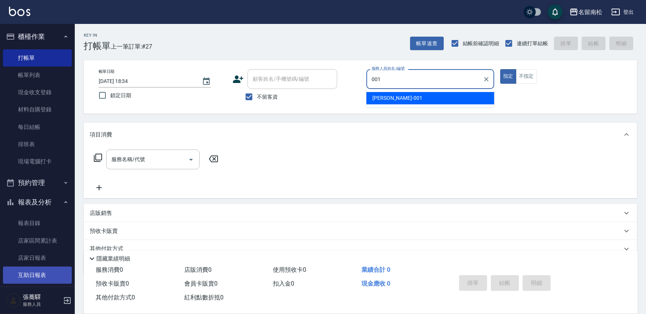
type input "[PERSON_NAME]-001"
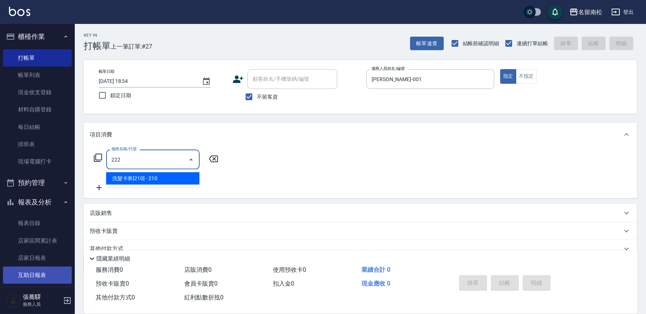
type input "洗髮卡券[210](222)"
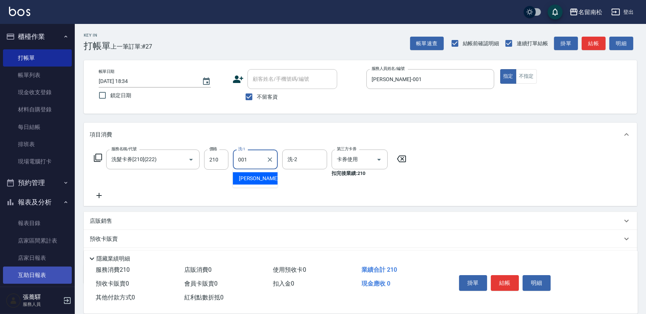
type input "[PERSON_NAME]-001"
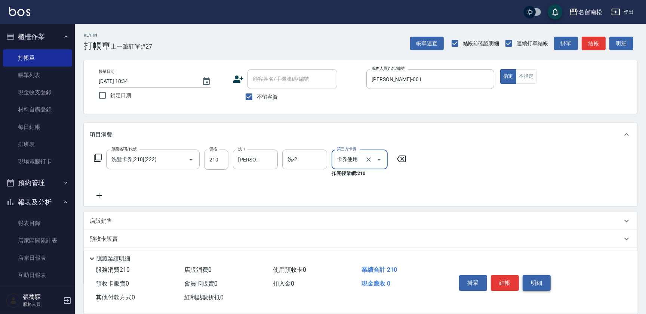
click at [545, 276] on button "明細" at bounding box center [537, 283] width 28 height 16
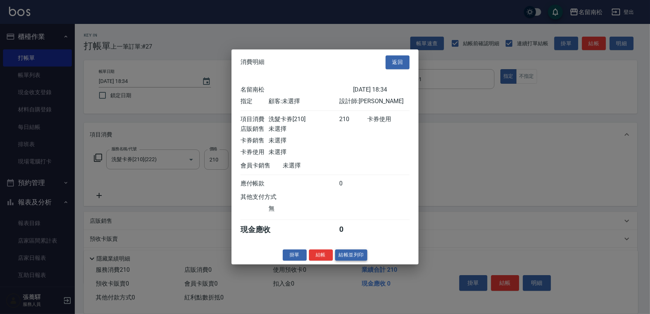
click at [350, 259] on button "結帳並列印" at bounding box center [351, 255] width 33 height 12
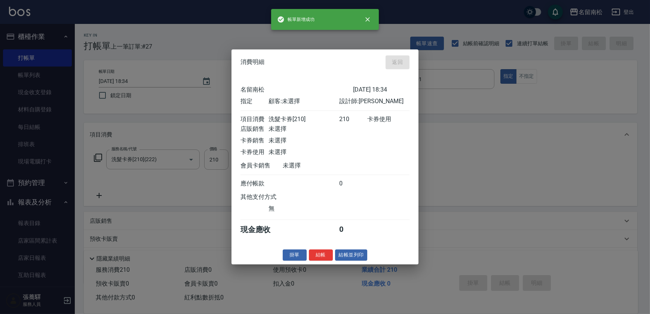
type input "[DATE] 18:35"
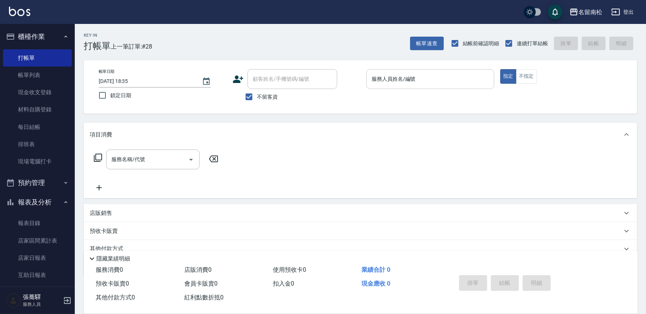
click at [467, 77] on input "服務人員姓名/編號" at bounding box center [430, 79] width 121 height 13
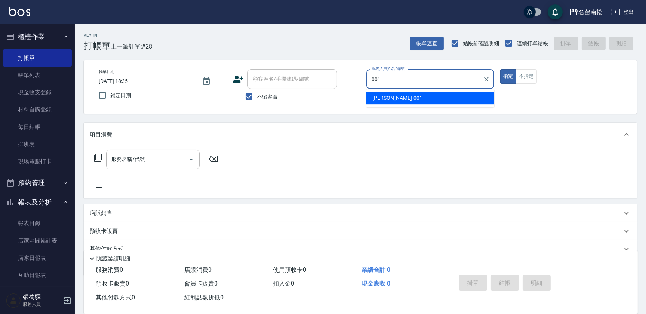
type input "[PERSON_NAME]-001"
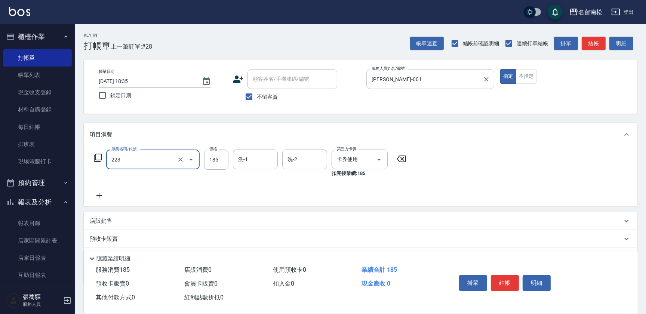
type input "洗髮卡(185)(223)"
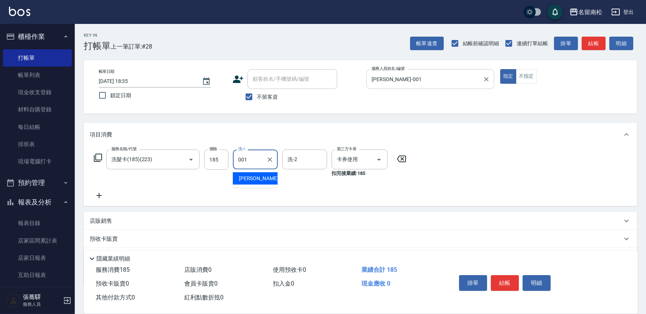
type input "[PERSON_NAME]-001"
click at [546, 285] on button "明細" at bounding box center [537, 283] width 28 height 16
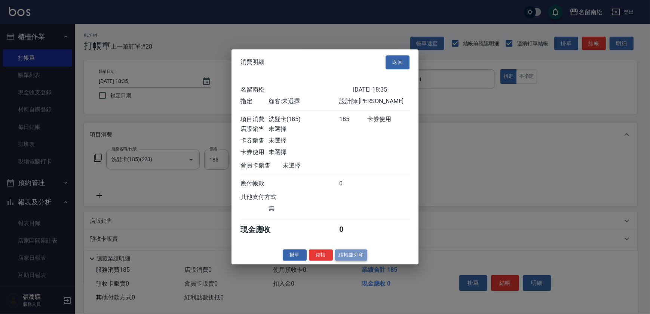
click at [361, 254] on button "結帳並列印" at bounding box center [351, 255] width 33 height 12
